Goal: Information Seeking & Learning: Learn about a topic

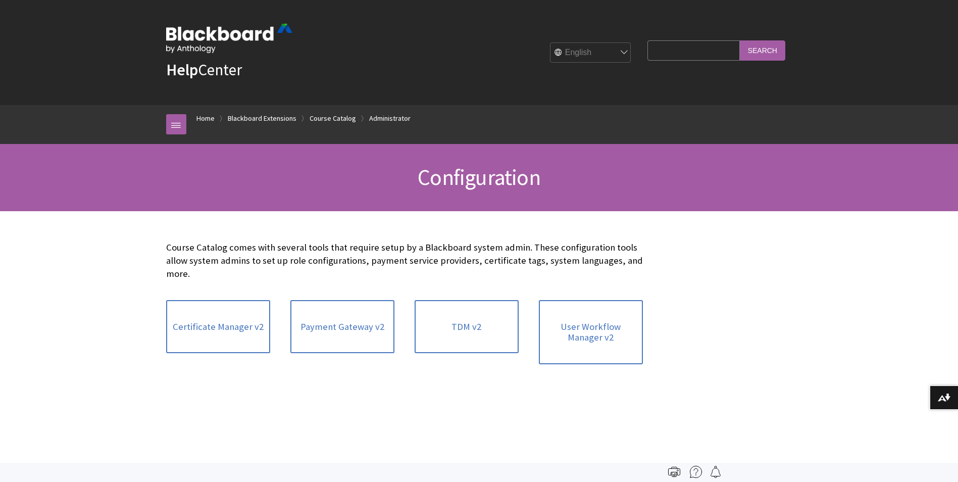
scroll to position [1172, 0]
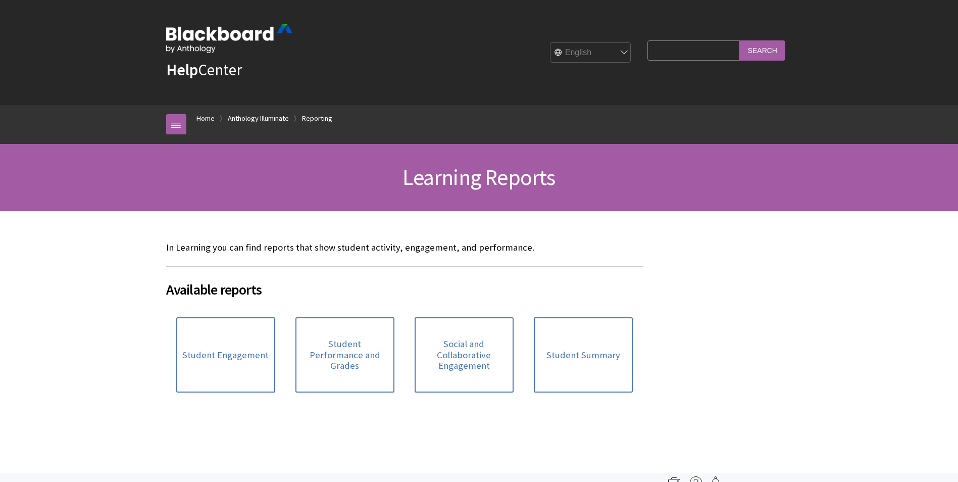
scroll to position [929, 0]
click at [273, 117] on link "Anthology Illuminate" at bounding box center [258, 118] width 61 height 13
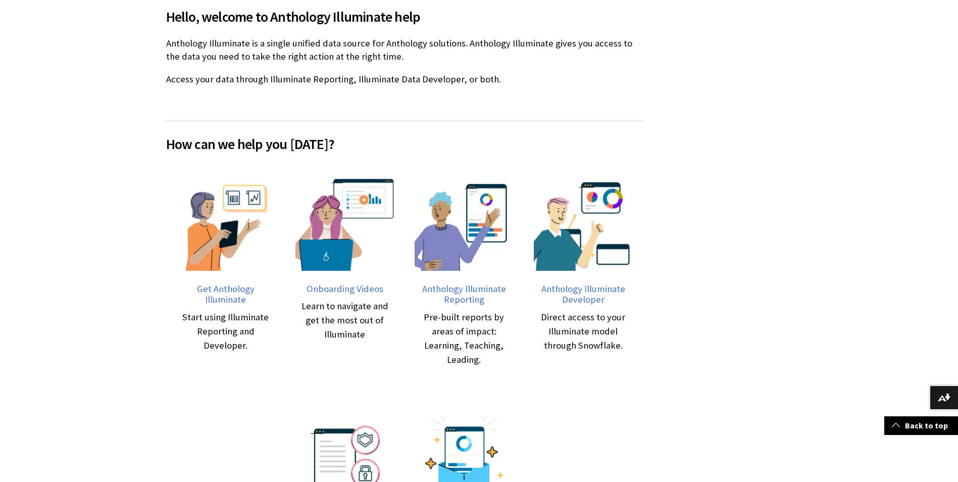
scroll to position [253, 0]
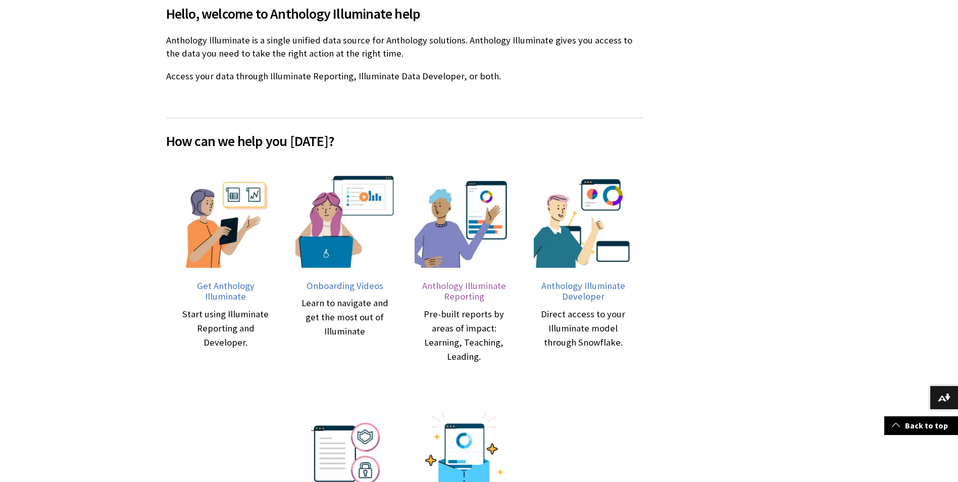
click at [456, 286] on span "Anthology Illuminate Reporting" at bounding box center [464, 291] width 84 height 23
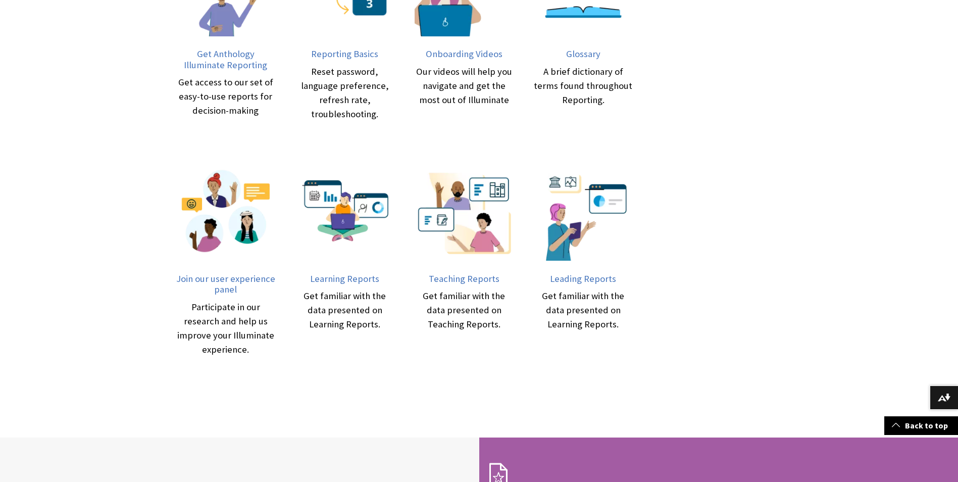
scroll to position [505, 0]
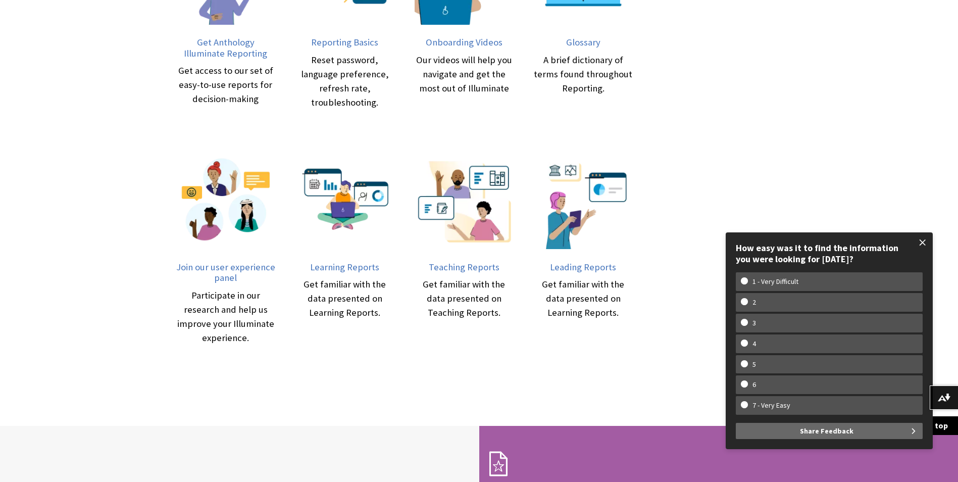
click at [921, 240] on span at bounding box center [922, 242] width 21 height 21
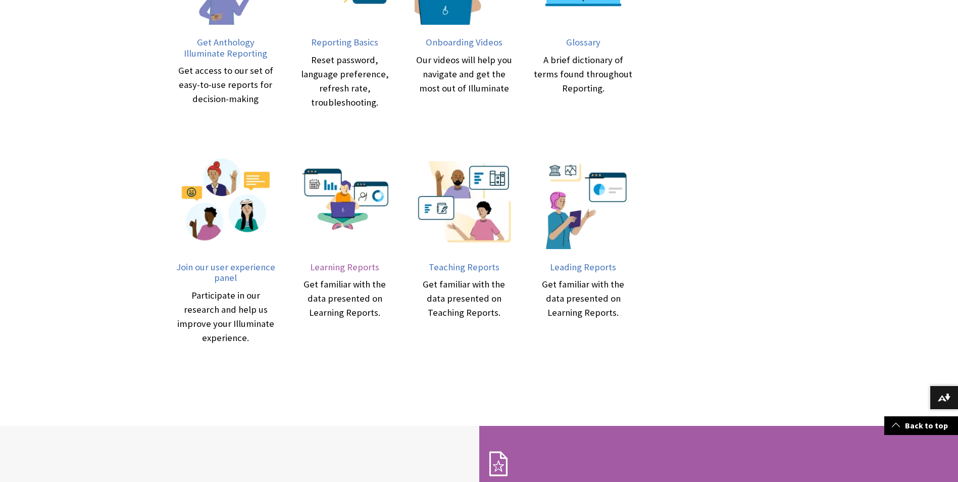
click at [326, 263] on span "Learning Reports" at bounding box center [344, 267] width 69 height 12
click at [457, 266] on span "Teaching Reports" at bounding box center [464, 267] width 71 height 12
click at [585, 266] on span "Leading Reports" at bounding box center [583, 267] width 66 height 12
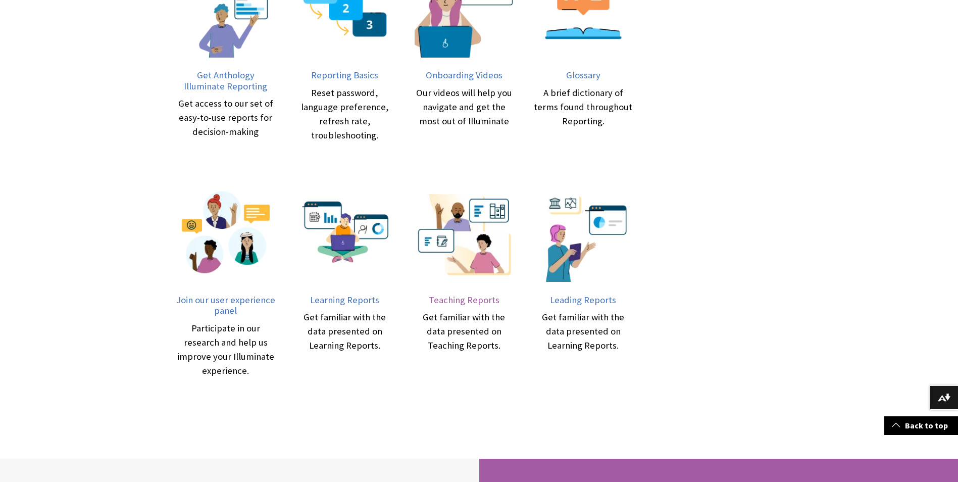
scroll to position [455, 0]
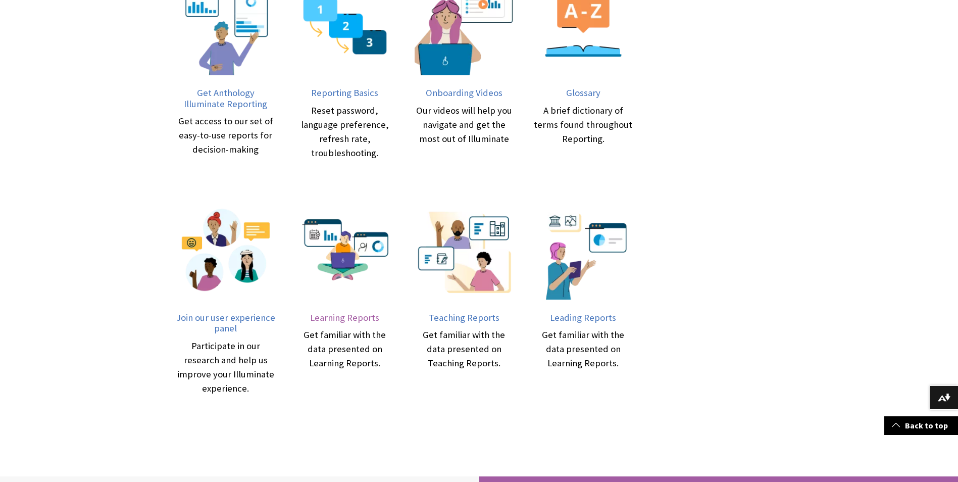
click at [355, 318] on span "Learning Reports" at bounding box center [344, 318] width 69 height 12
click at [358, 319] on span "Learning Reports" at bounding box center [344, 318] width 69 height 12
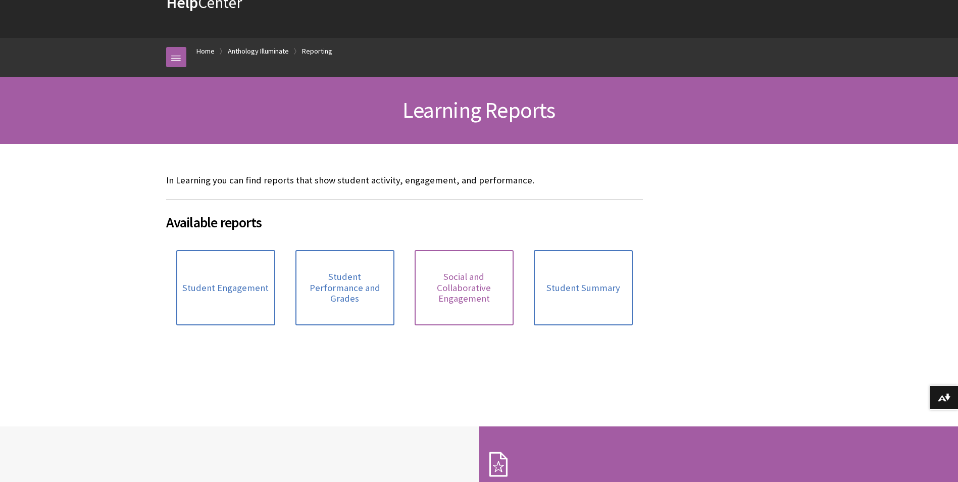
scroll to position [101, 0]
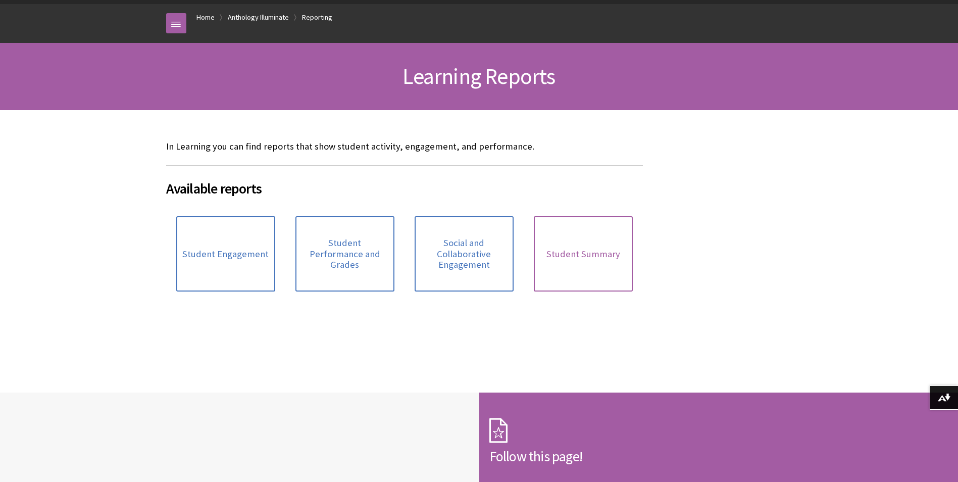
click at [621, 248] on link "Student Summary" at bounding box center [583, 253] width 99 height 75
click at [239, 278] on link "Student Engagement" at bounding box center [225, 253] width 99 height 75
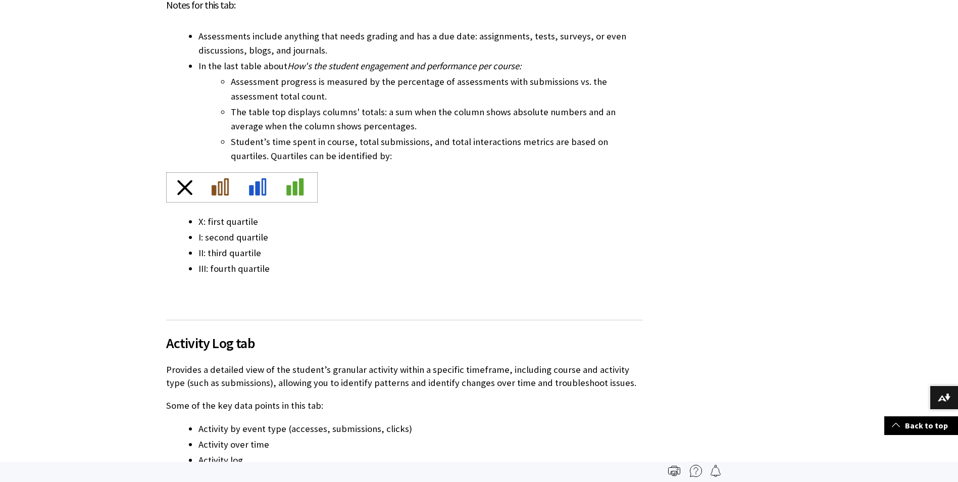
scroll to position [1162, 0]
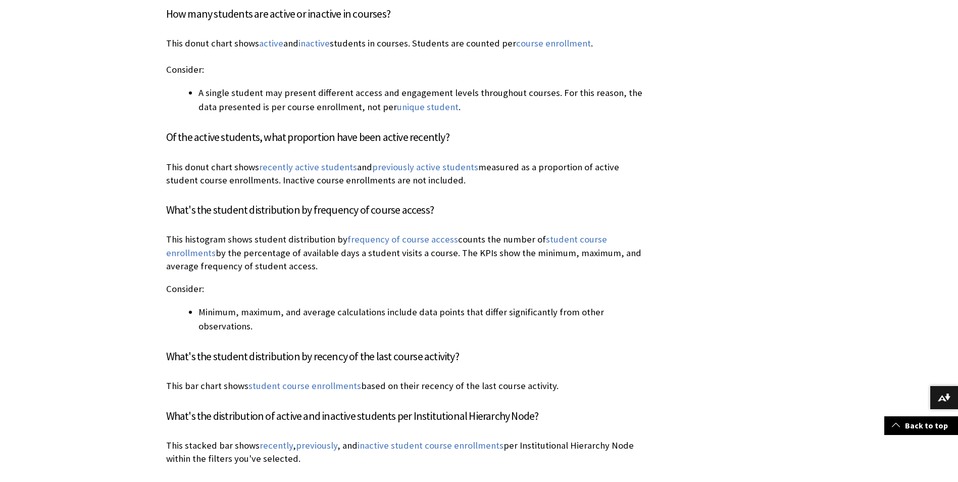
scroll to position [707, 0]
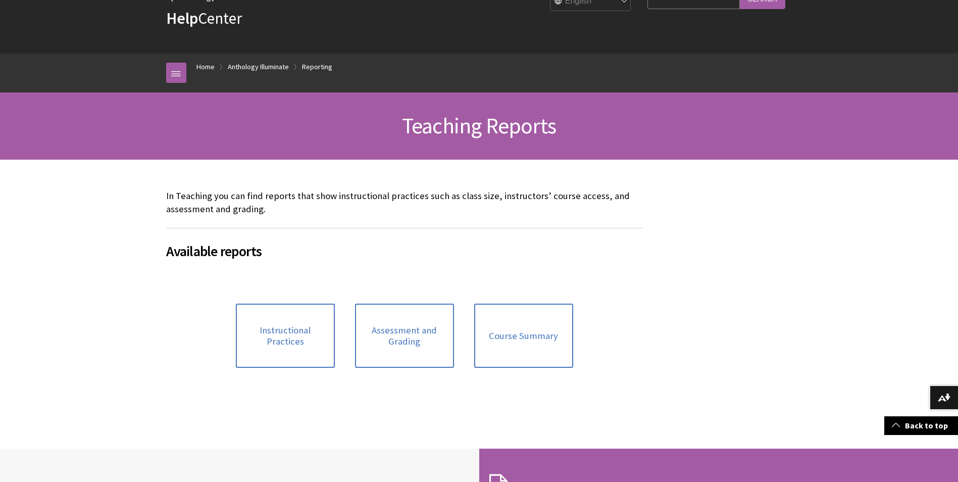
scroll to position [51, 0]
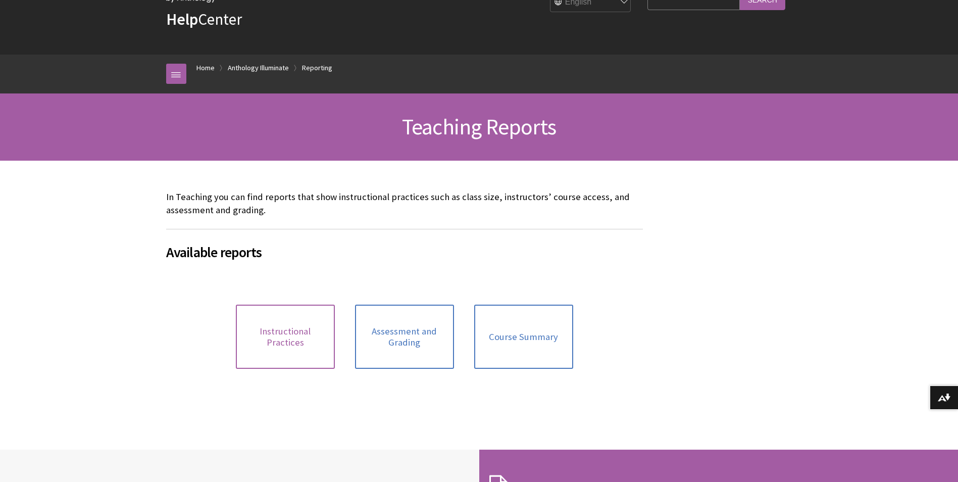
click at [277, 329] on span "Instructional Practices" at bounding box center [285, 337] width 87 height 22
click at [396, 337] on span "Assessment and Grading" at bounding box center [404, 337] width 87 height 22
click at [547, 334] on span "Course Summary" at bounding box center [523, 336] width 69 height 11
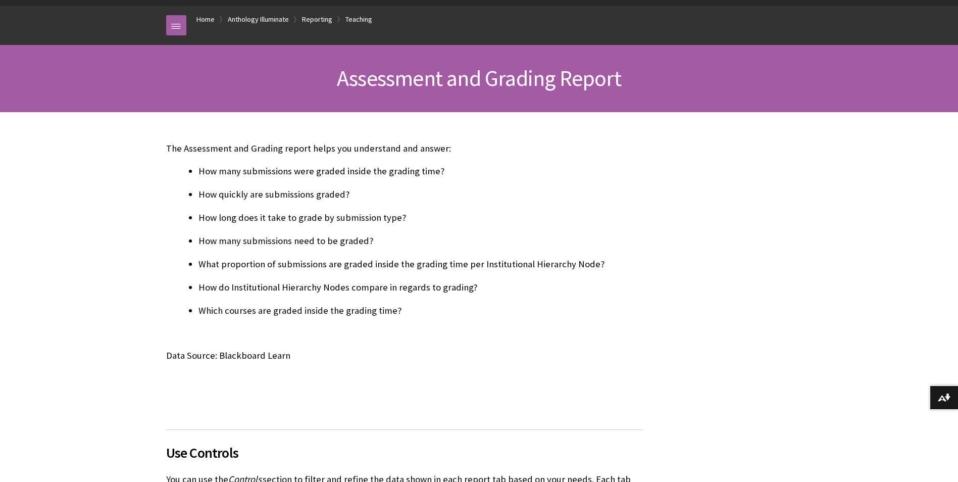
scroll to position [101, 0]
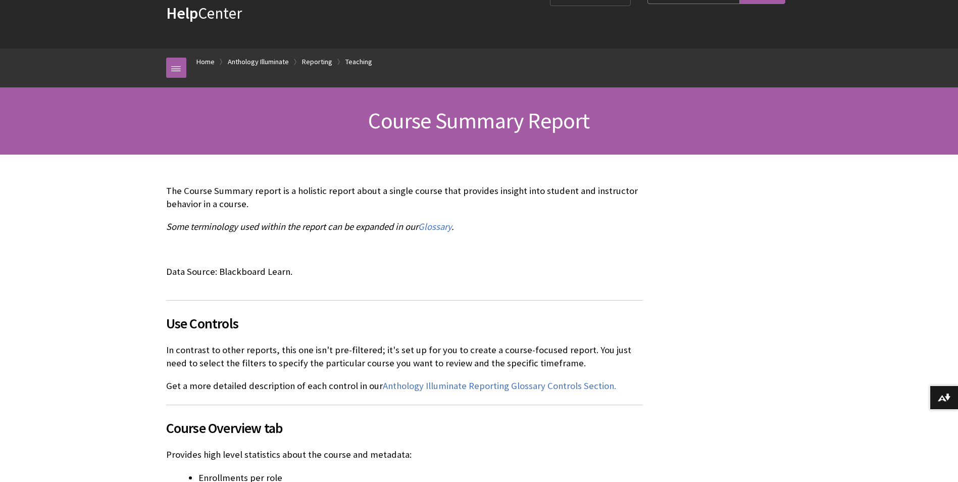
scroll to position [101, 0]
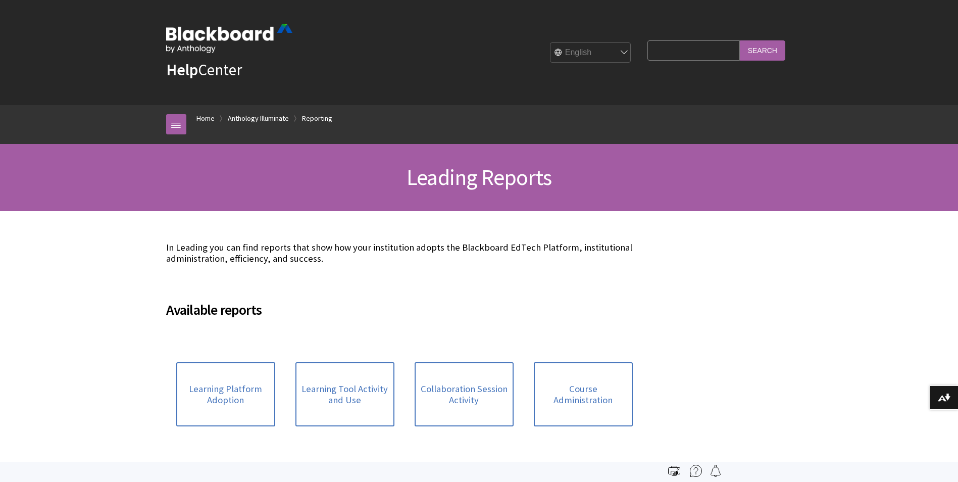
scroll to position [973, 0]
click at [236, 404] on span "Learning Platform Adoption" at bounding box center [225, 394] width 87 height 22
click at [362, 397] on span "Learning Tool Activity and Use" at bounding box center [345, 394] width 87 height 22
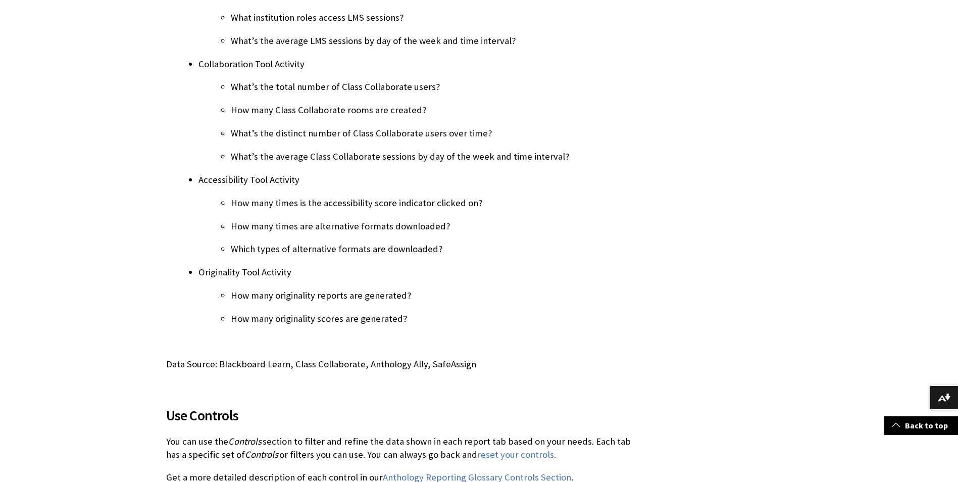
scroll to position [354, 0]
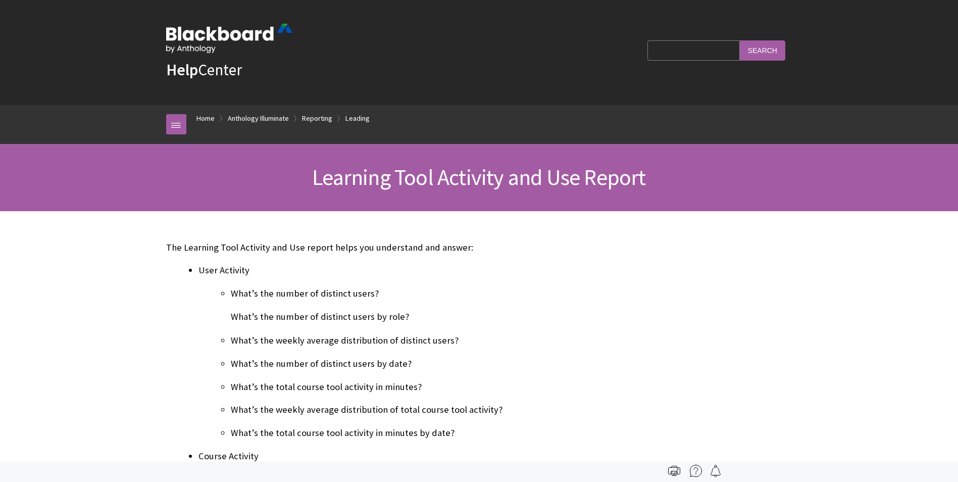
scroll to position [1068, 0]
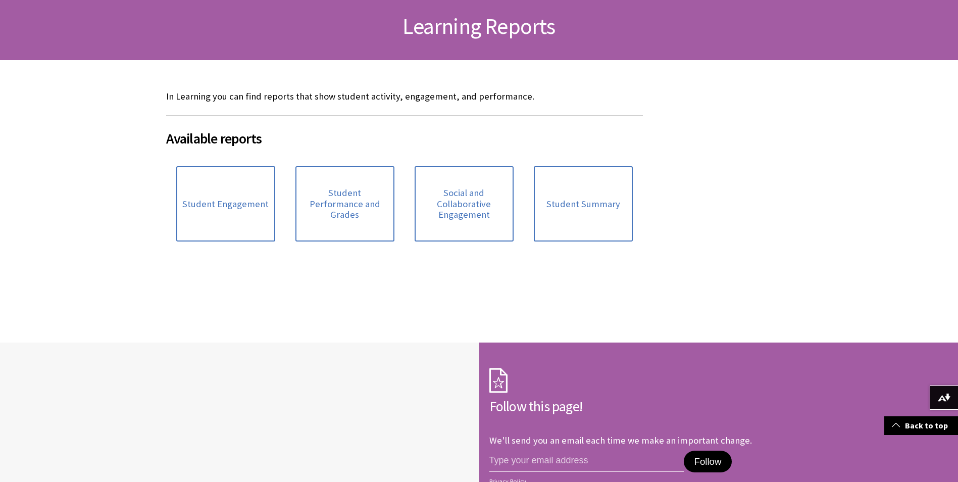
scroll to position [152, 0]
click at [572, 203] on span "Student Summary" at bounding box center [584, 203] width 74 height 11
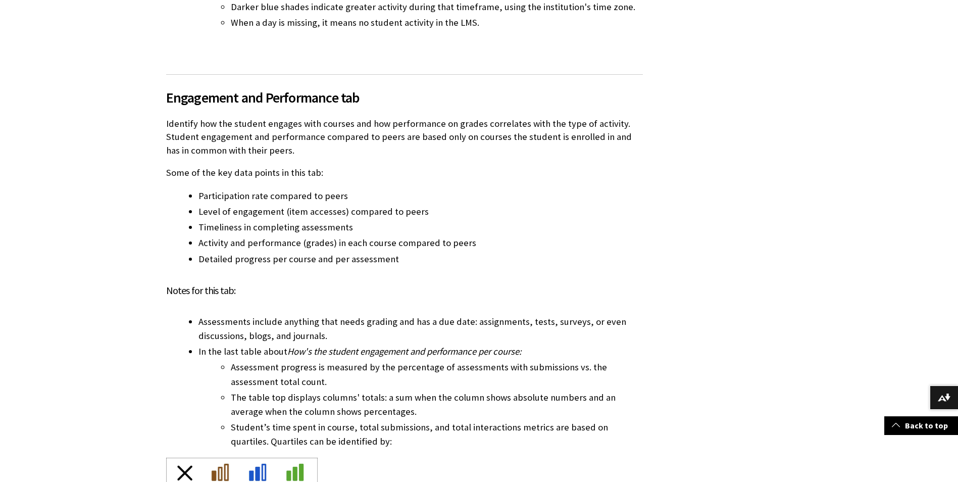
scroll to position [909, 0]
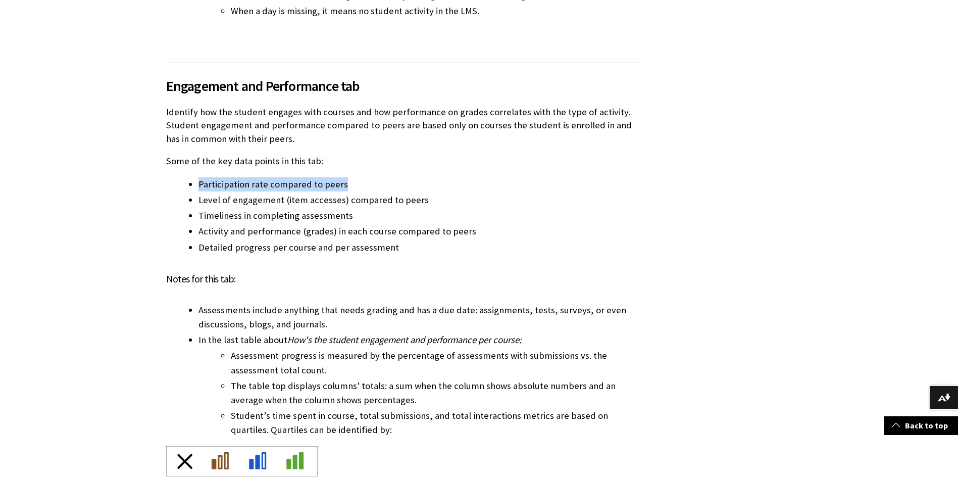
drag, startPoint x: 197, startPoint y: 181, endPoint x: 345, endPoint y: 184, distance: 148.0
click at [345, 184] on ul "Participation rate compared to peers Level of engagement (item accesses) compar…" at bounding box center [404, 215] width 477 height 77
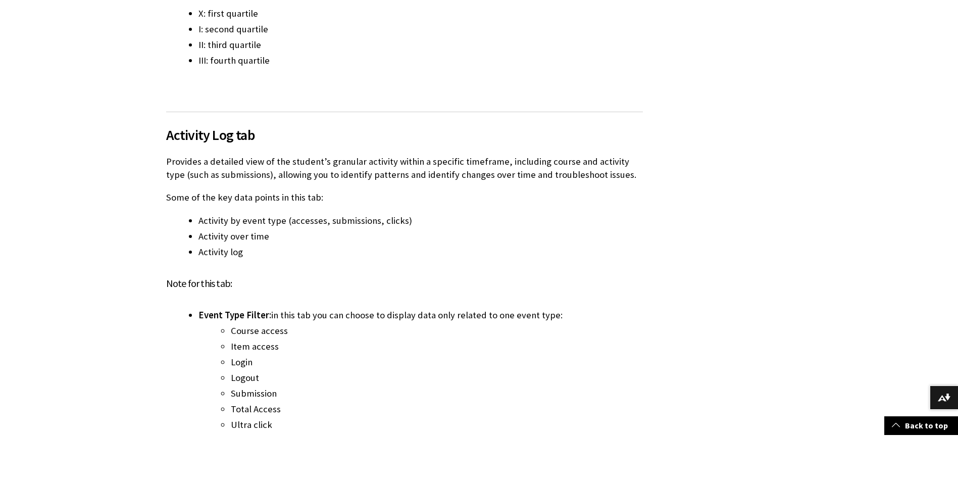
scroll to position [1415, 0]
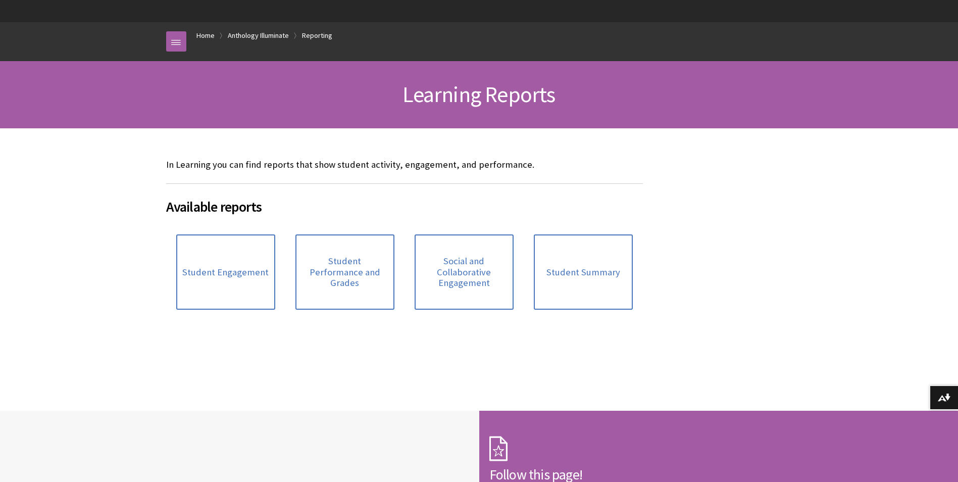
scroll to position [101, 0]
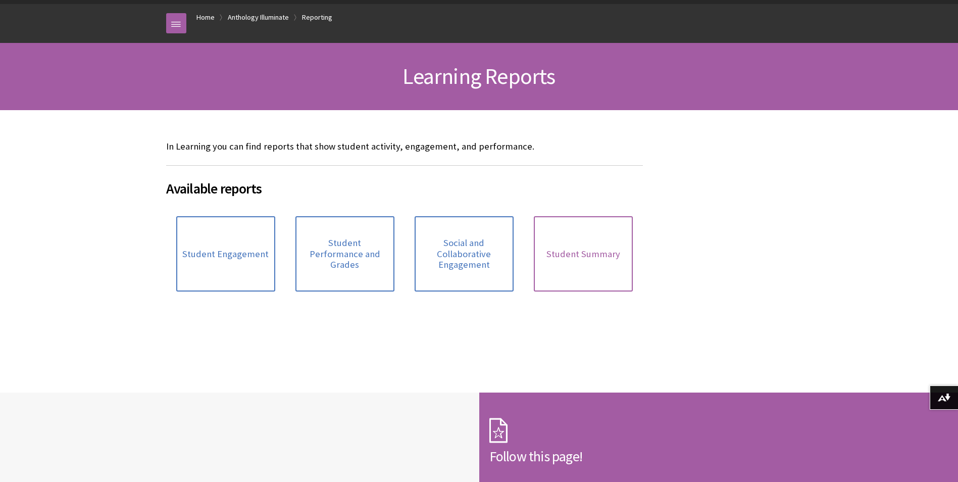
click at [599, 264] on link "Student Summary" at bounding box center [583, 253] width 99 height 75
click at [206, 249] on span "Student Engagement" at bounding box center [225, 254] width 86 height 11
click at [354, 254] on span "Student Performance and Grades" at bounding box center [345, 253] width 87 height 33
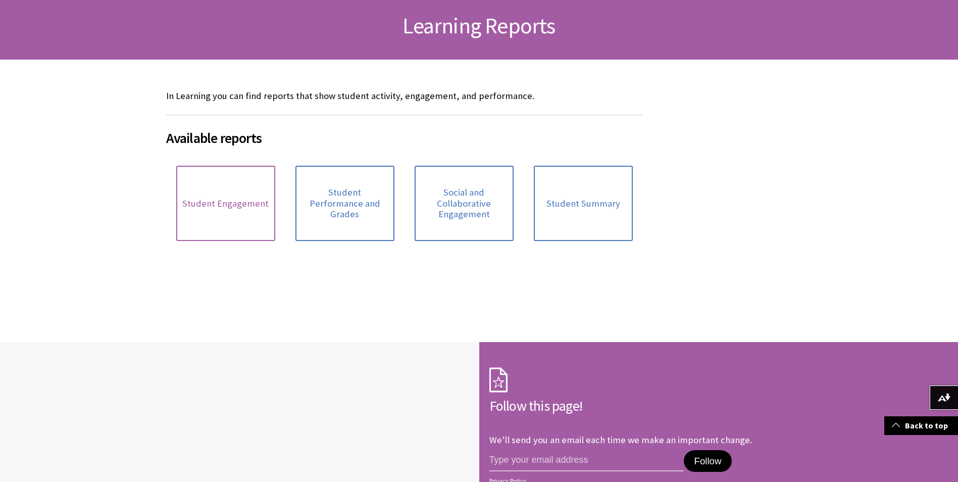
click at [263, 215] on link "Student Engagement" at bounding box center [225, 203] width 99 height 75
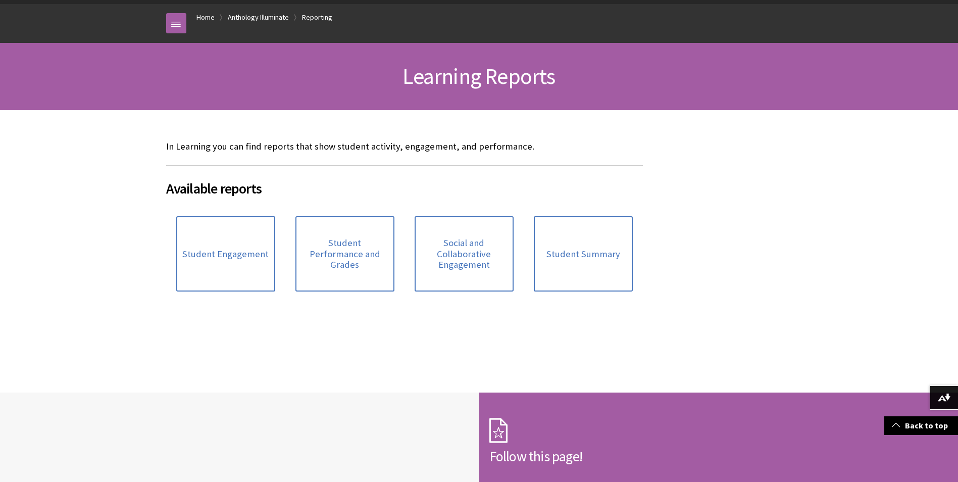
scroll to position [0, 0]
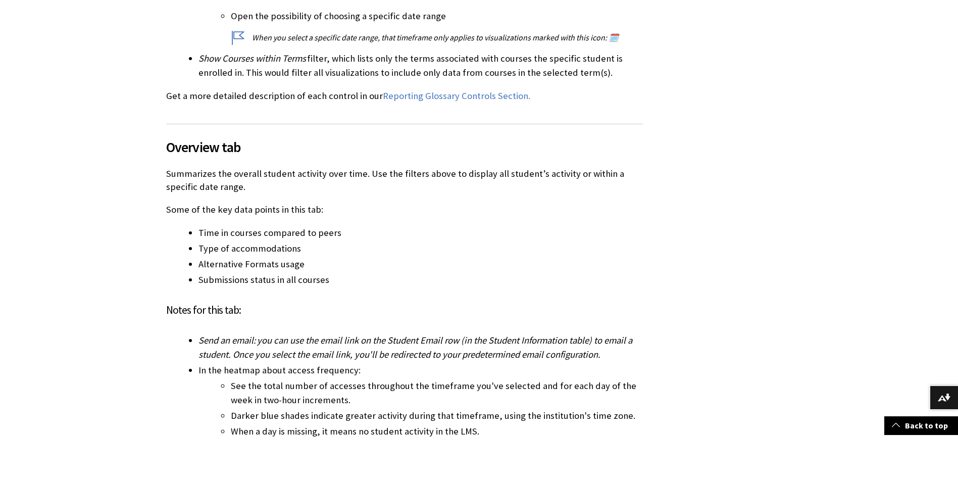
scroll to position [505, 0]
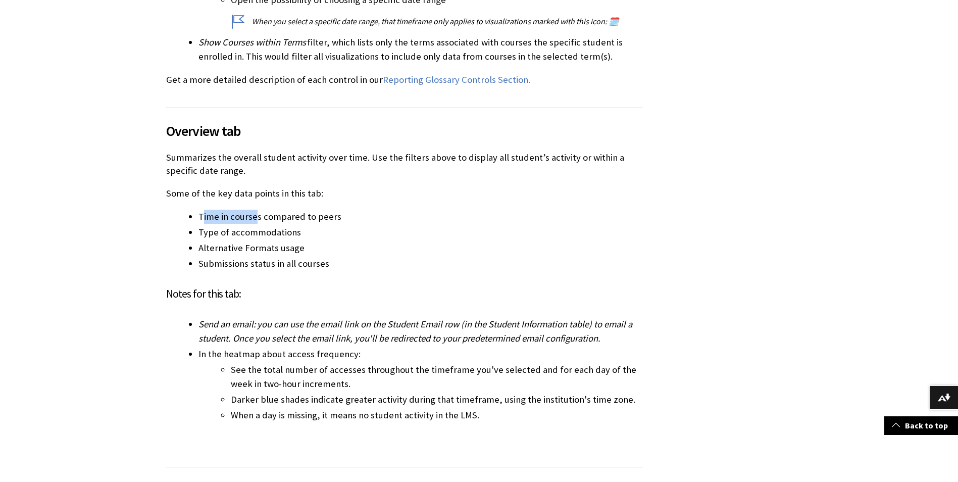
drag, startPoint x: 205, startPoint y: 222, endPoint x: 257, endPoint y: 223, distance: 52.0
click at [257, 223] on li "Time in courses compared to peers" at bounding box center [421, 217] width 445 height 14
drag, startPoint x: 257, startPoint y: 223, endPoint x: 327, endPoint y: 221, distance: 69.7
click at [344, 220] on li "Time in courses compared to peers" at bounding box center [421, 217] width 445 height 14
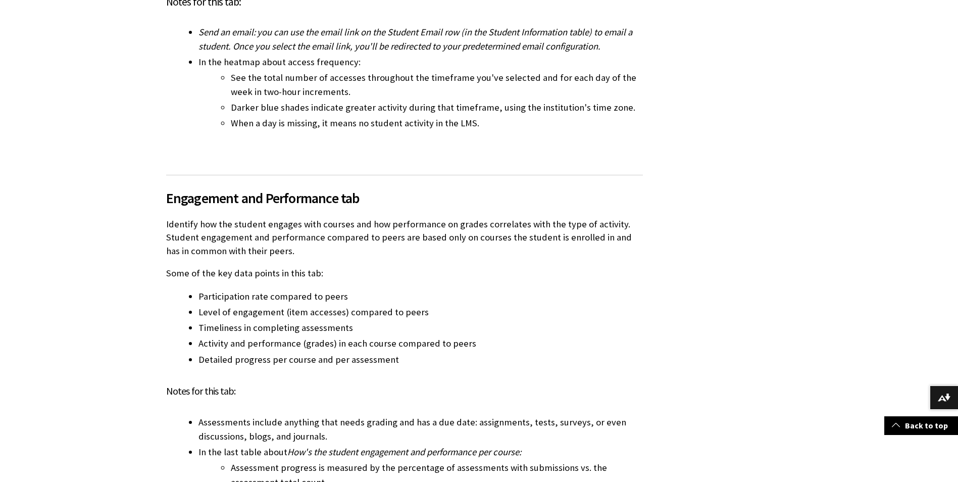
scroll to position [808, 0]
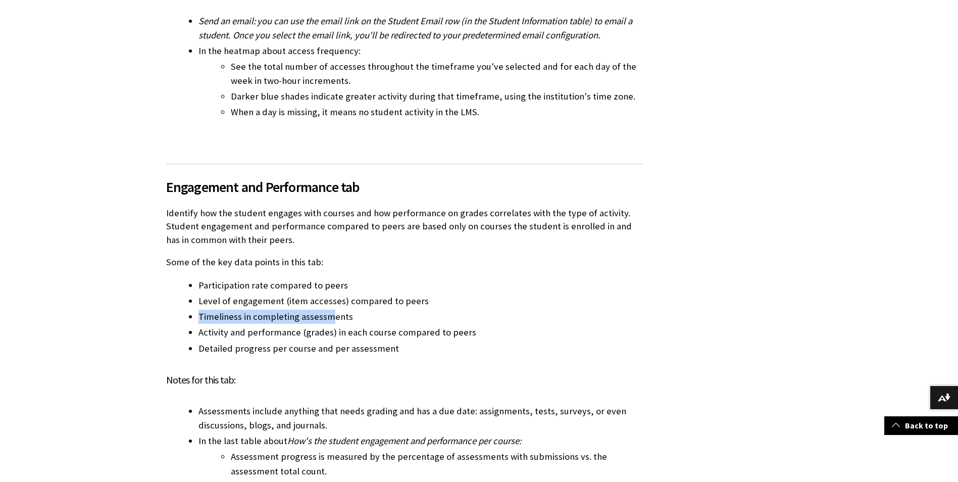
drag, startPoint x: 199, startPoint y: 317, endPoint x: 330, endPoint y: 317, distance: 131.4
click at [330, 317] on li "Timeliness in completing assessments" at bounding box center [421, 317] width 445 height 14
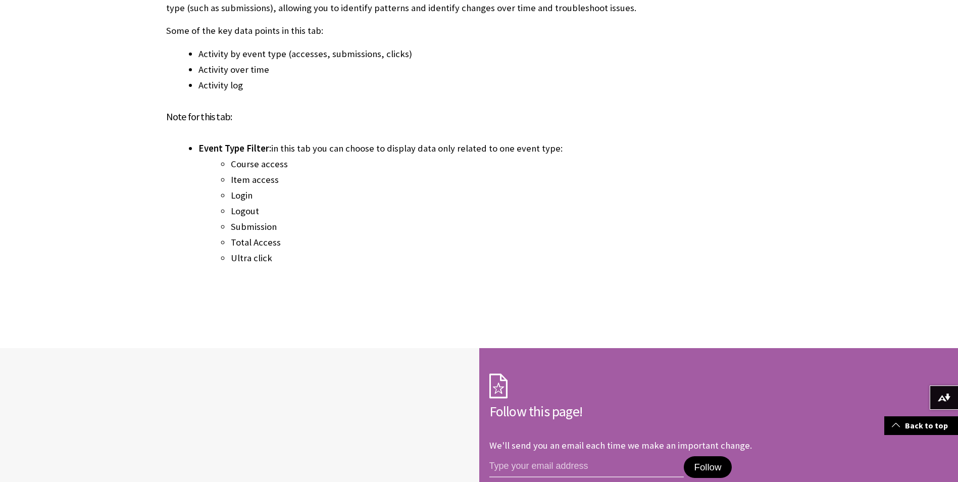
scroll to position [1566, 0]
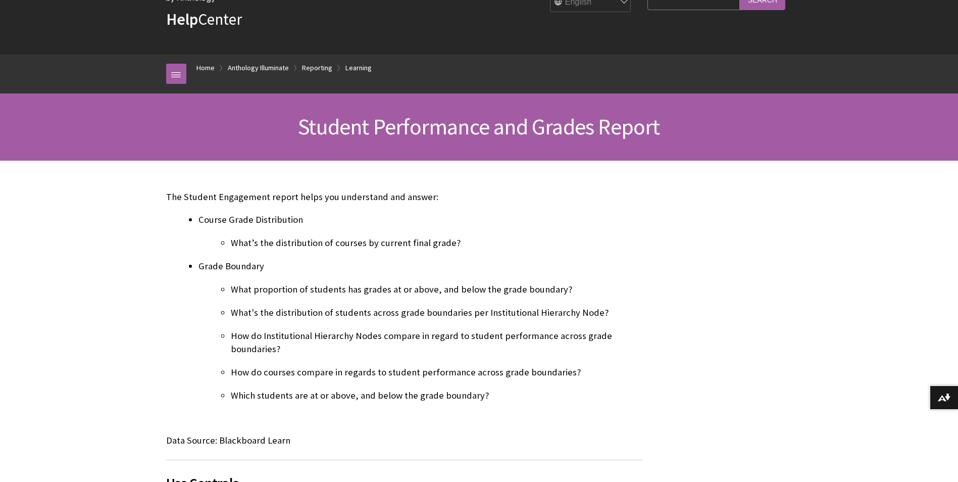
scroll to position [973, 0]
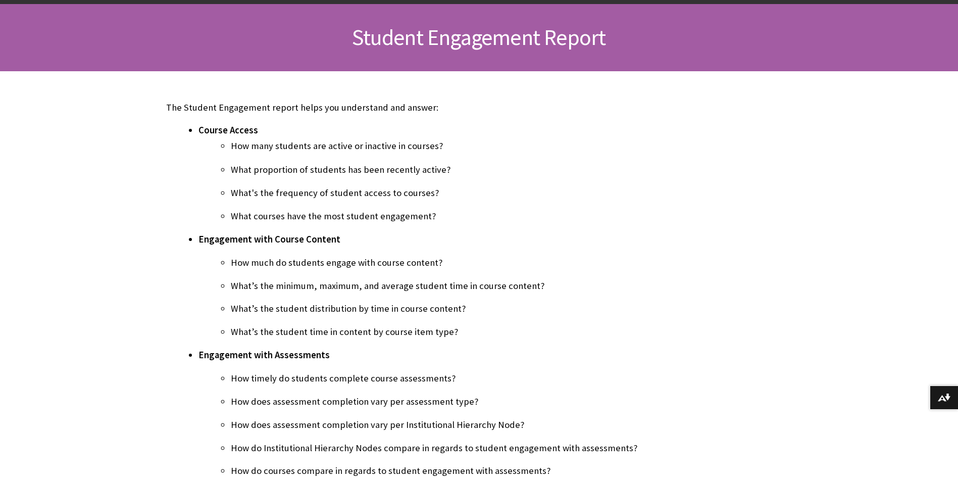
scroll to position [152, 0]
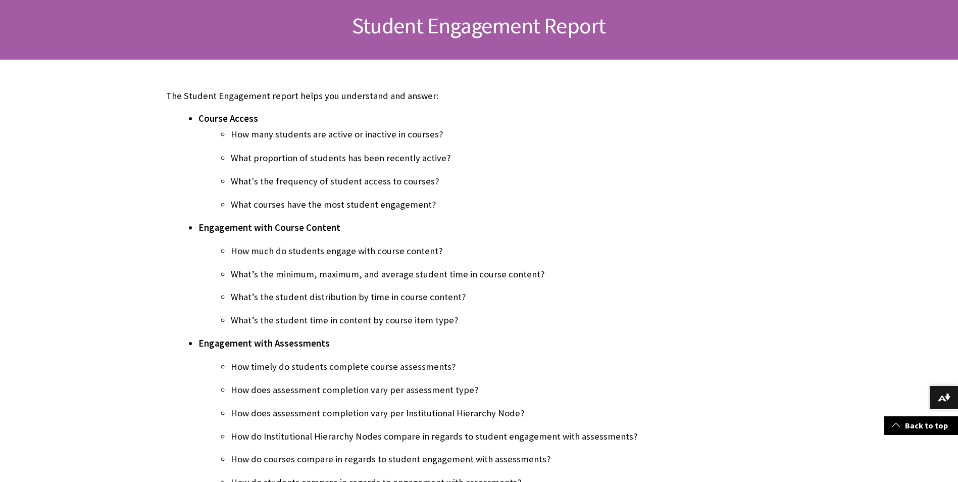
drag, startPoint x: 200, startPoint y: 228, endPoint x: 476, endPoint y: 317, distance: 290.8
click at [476, 317] on li "Engagement with Course Content How much do students engage with course content?…" at bounding box center [421, 274] width 445 height 107
drag, startPoint x: 476, startPoint y: 317, endPoint x: 647, endPoint y: 294, distance: 171.8
drag, startPoint x: 473, startPoint y: 322, endPoint x: 196, endPoint y: 216, distance: 297.1
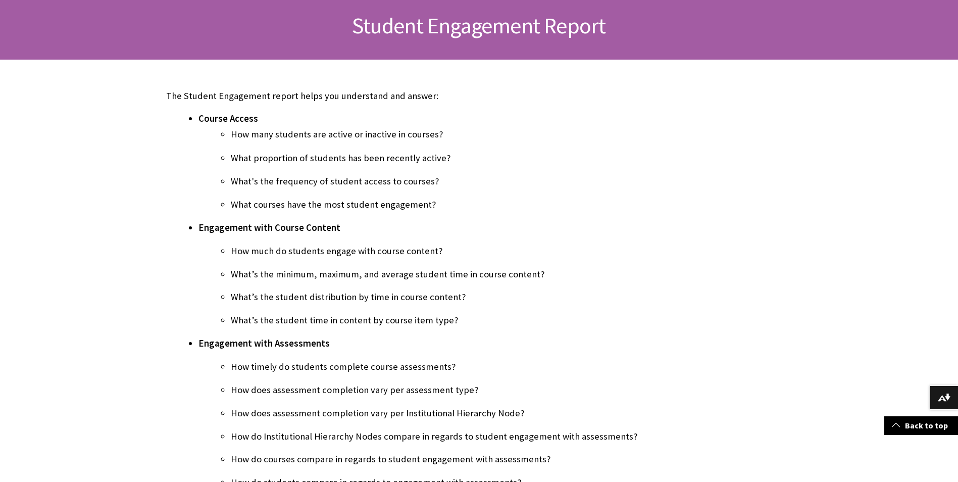
click at [196, 216] on ul "Course Access How many students are active or inactive in courses? What proport…" at bounding box center [404, 324] width 477 height 424
click at [170, 238] on ul "Course Access How many students are active or inactive in courses? What proport…" at bounding box center [404, 324] width 477 height 424
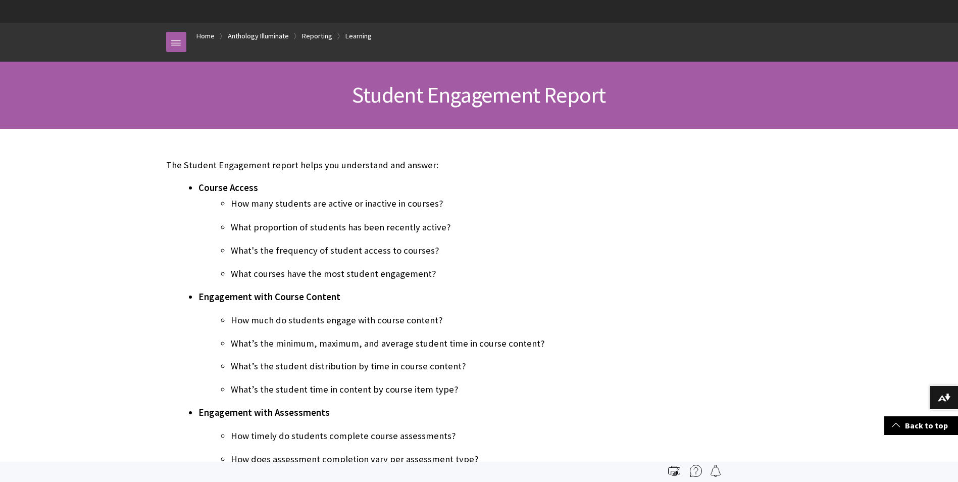
scroll to position [0, 0]
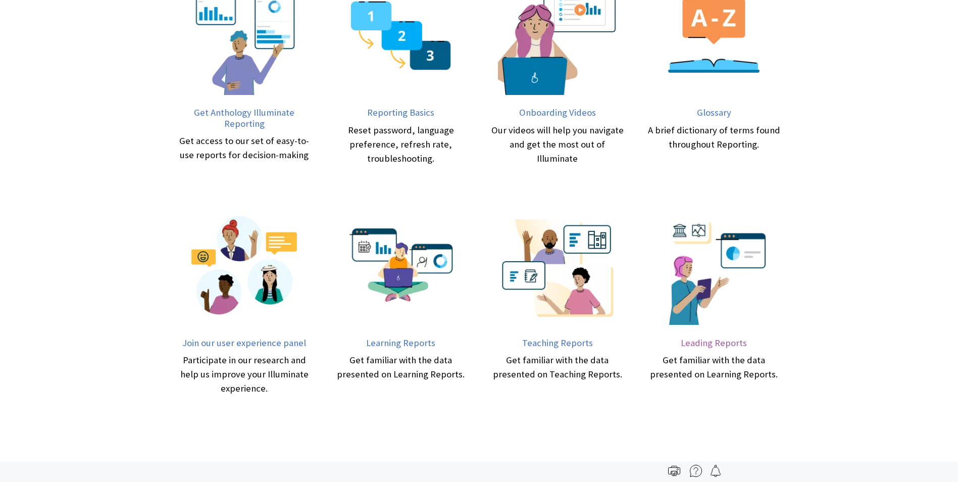
scroll to position [790, 0]
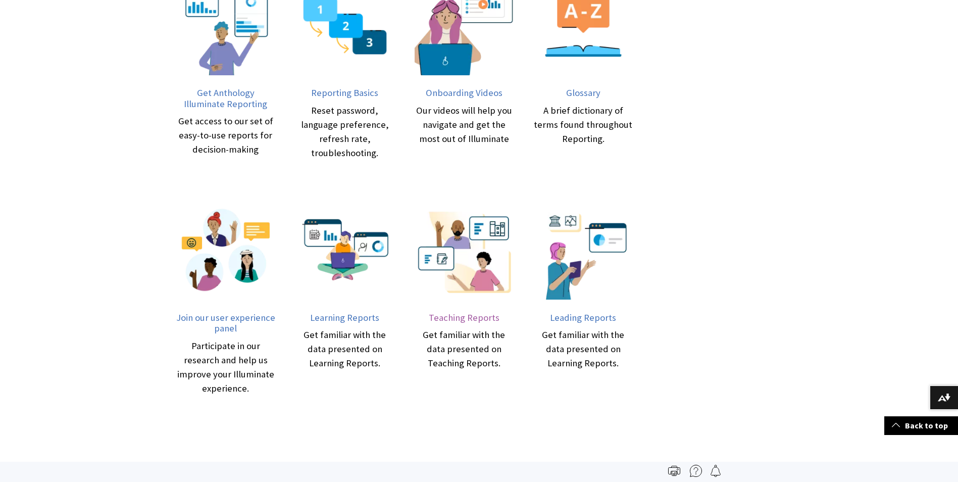
click at [459, 321] on span "Teaching Reports" at bounding box center [464, 318] width 71 height 12
click at [591, 315] on span "Leading Reports" at bounding box center [583, 318] width 66 height 12
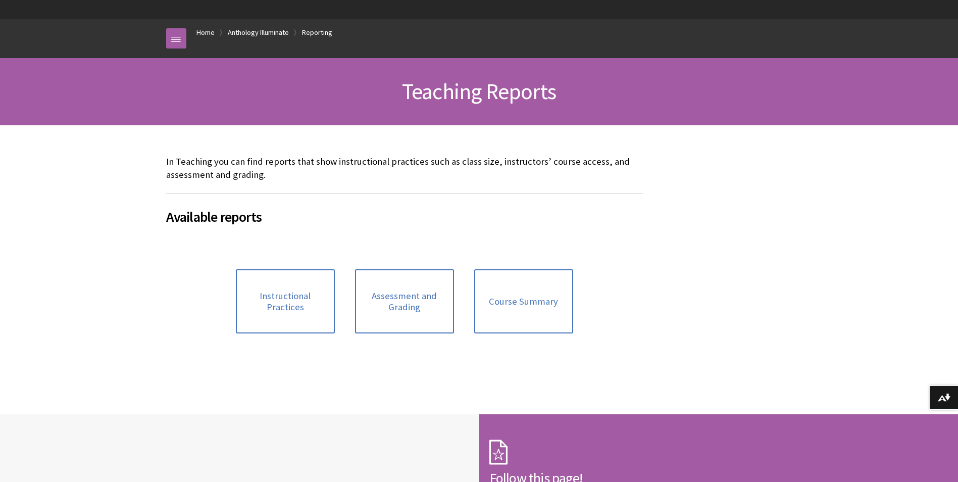
scroll to position [101, 0]
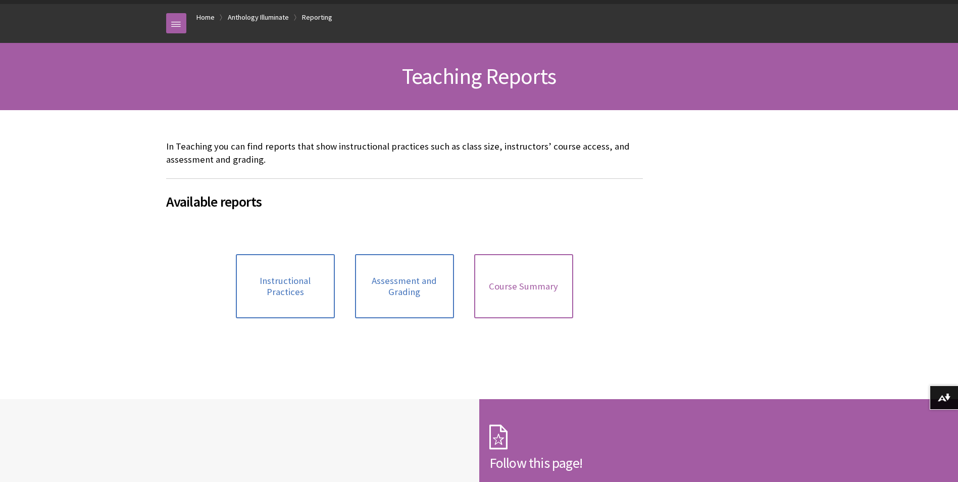
click at [506, 289] on span "Course Summary" at bounding box center [523, 286] width 69 height 11
click at [293, 290] on span "Instructional Practices" at bounding box center [285, 286] width 87 height 22
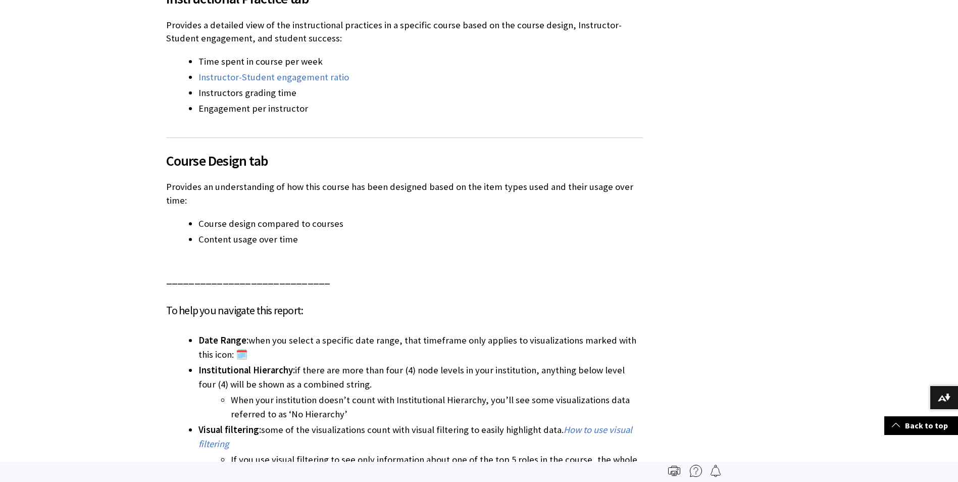
scroll to position [808, 0]
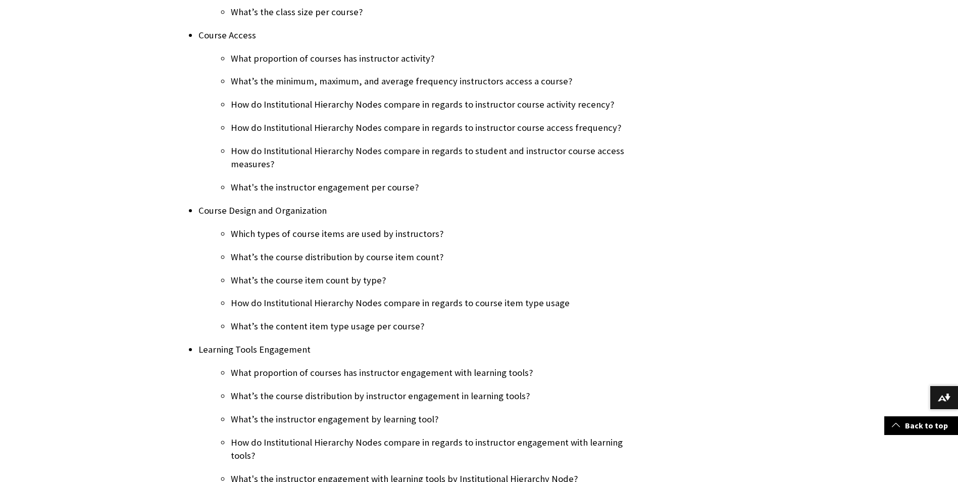
scroll to position [404, 0]
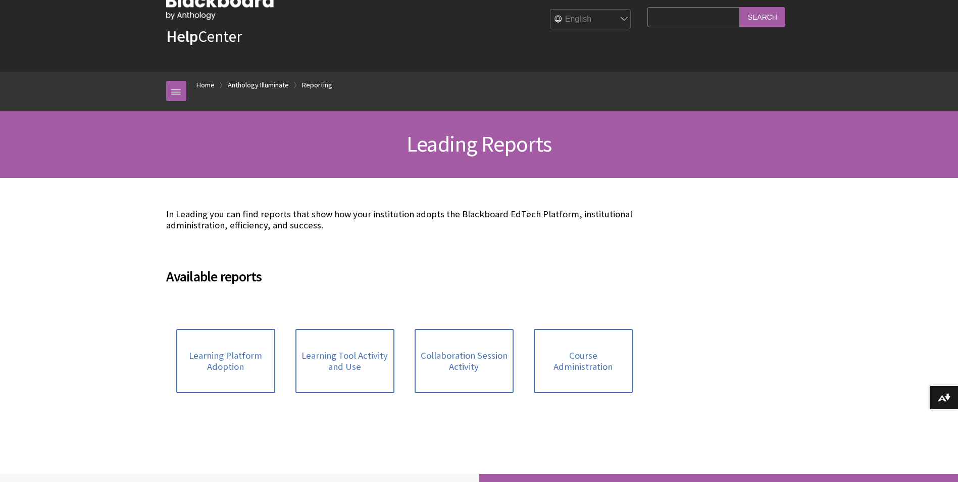
scroll to position [51, 0]
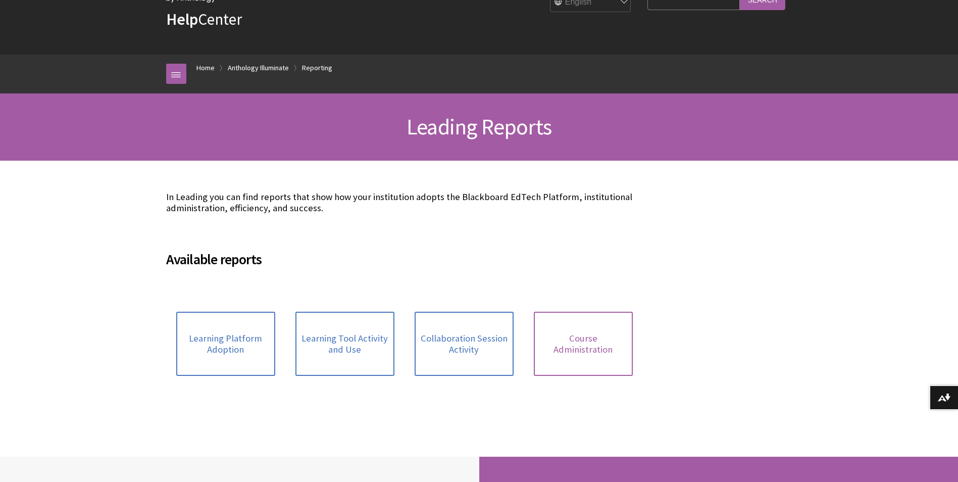
click at [573, 345] on span "Course Administration" at bounding box center [583, 344] width 87 height 22
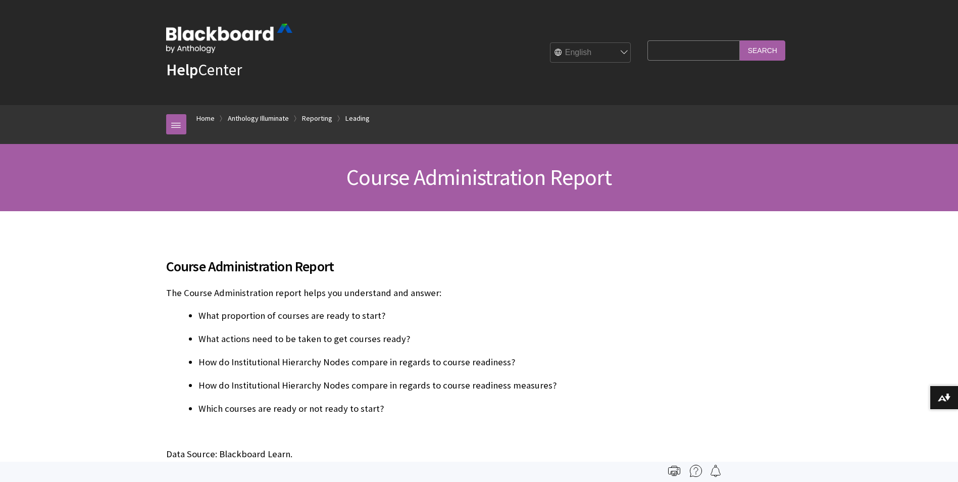
scroll to position [1024, 0]
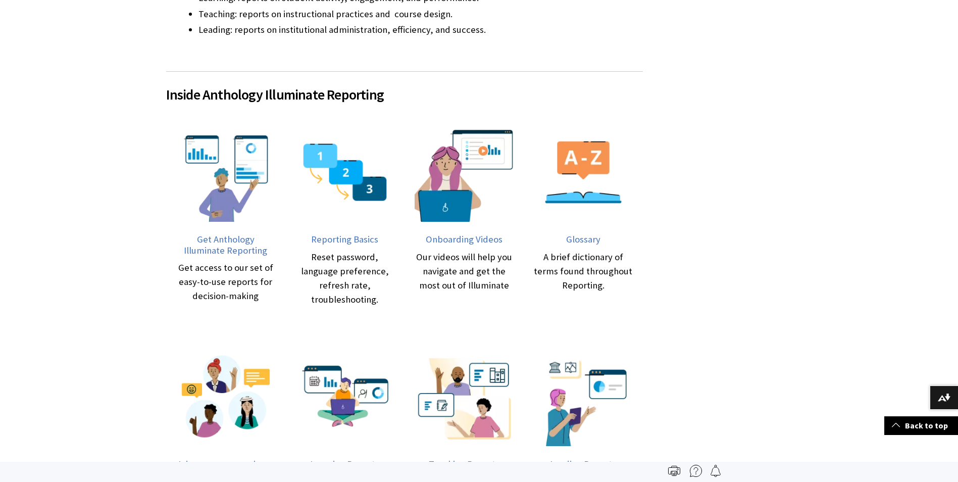
scroll to position [303, 0]
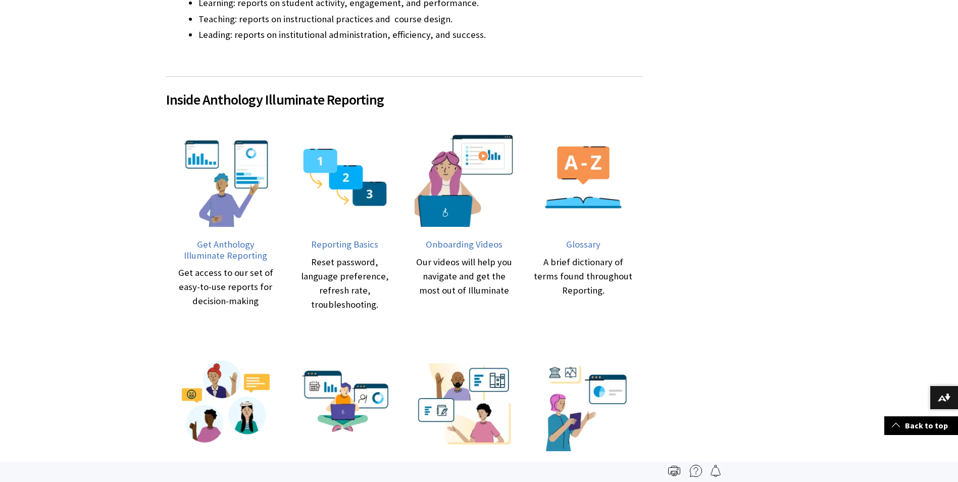
drag, startPoint x: 72, startPoint y: 301, endPoint x: 165, endPoint y: 238, distance: 111.8
click at [72, 301] on div "Skip to main content Help Center English عربية Català Cymraeg Deutsch Español S…" at bounding box center [479, 343] width 958 height 1292
